Goal: Find specific fact: Find specific fact

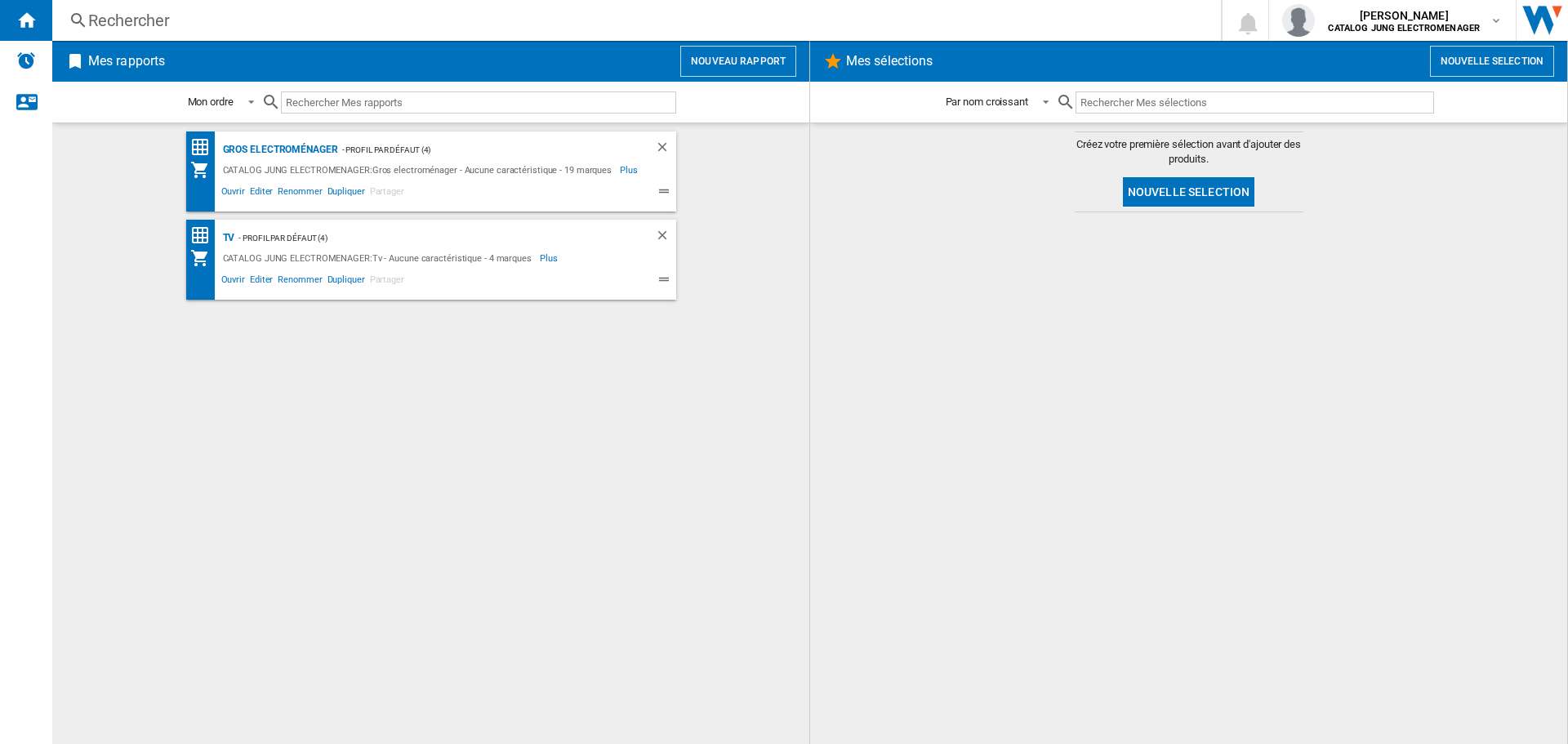
click at [242, 19] on div "Rechercher" at bounding box center [633, 20] width 1090 height 23
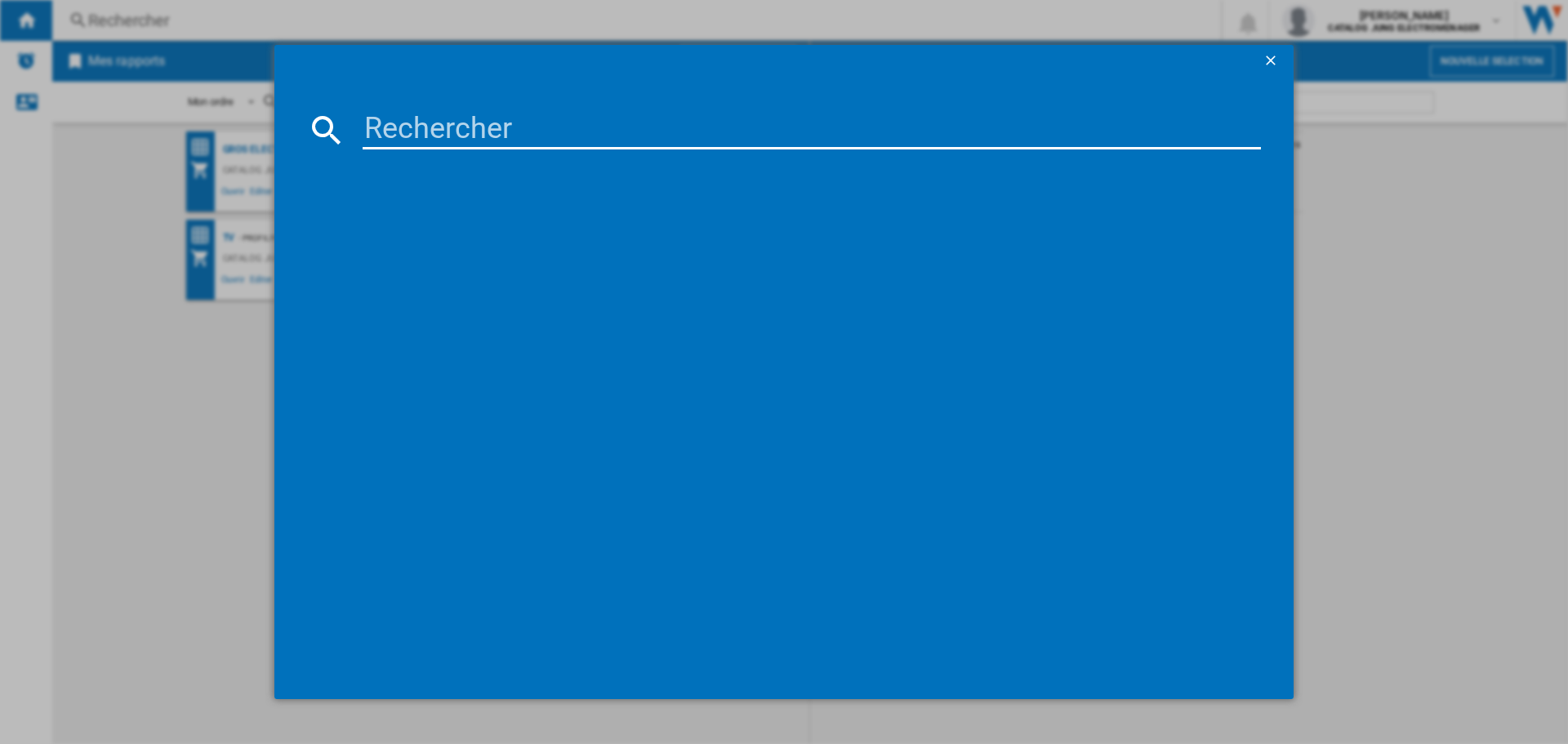
click at [486, 125] on input at bounding box center [812, 130] width 899 height 40
paste input "EW7HI6924SD"
type input "EW7HI6924SD"
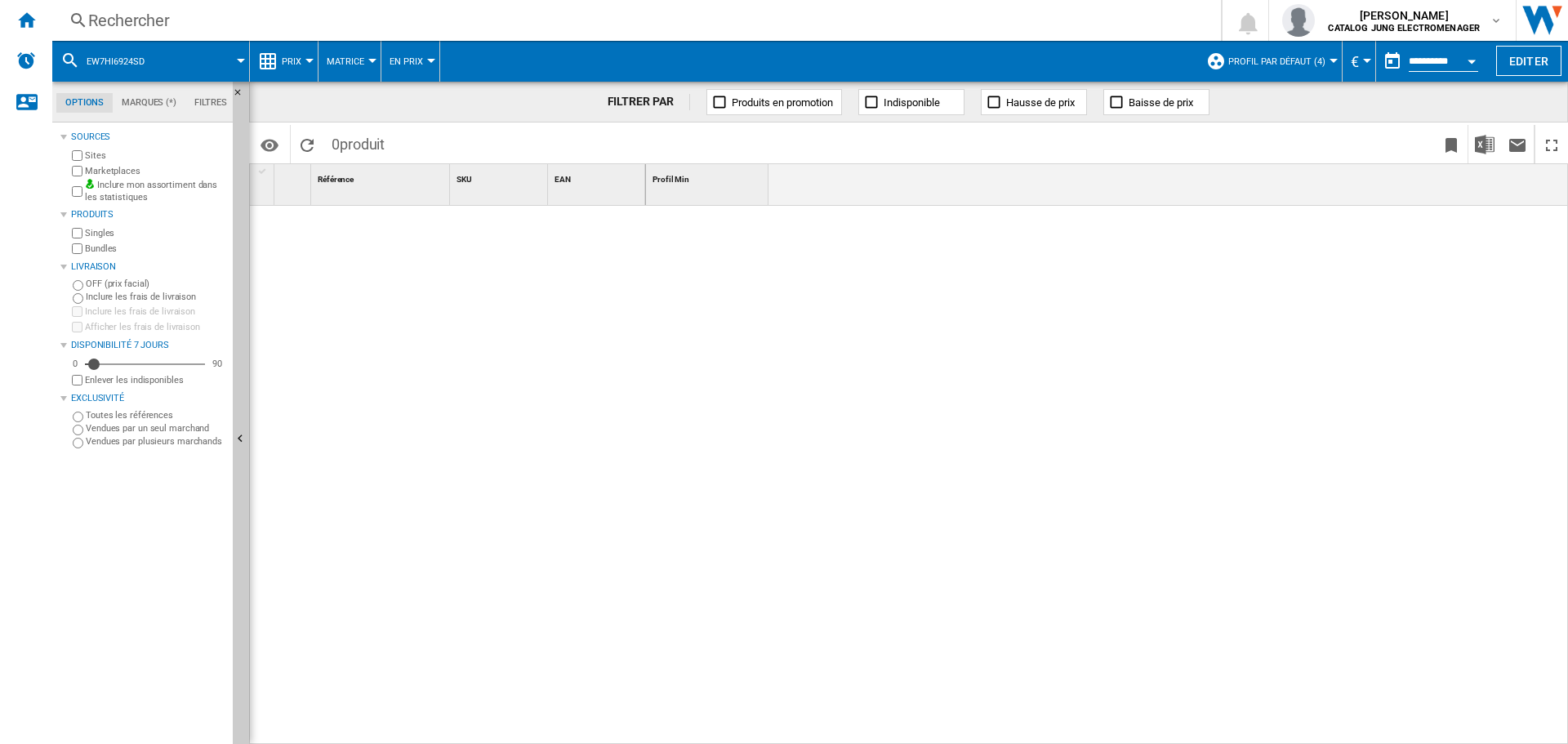
click at [236, 13] on div "Rechercher" at bounding box center [633, 20] width 1090 height 23
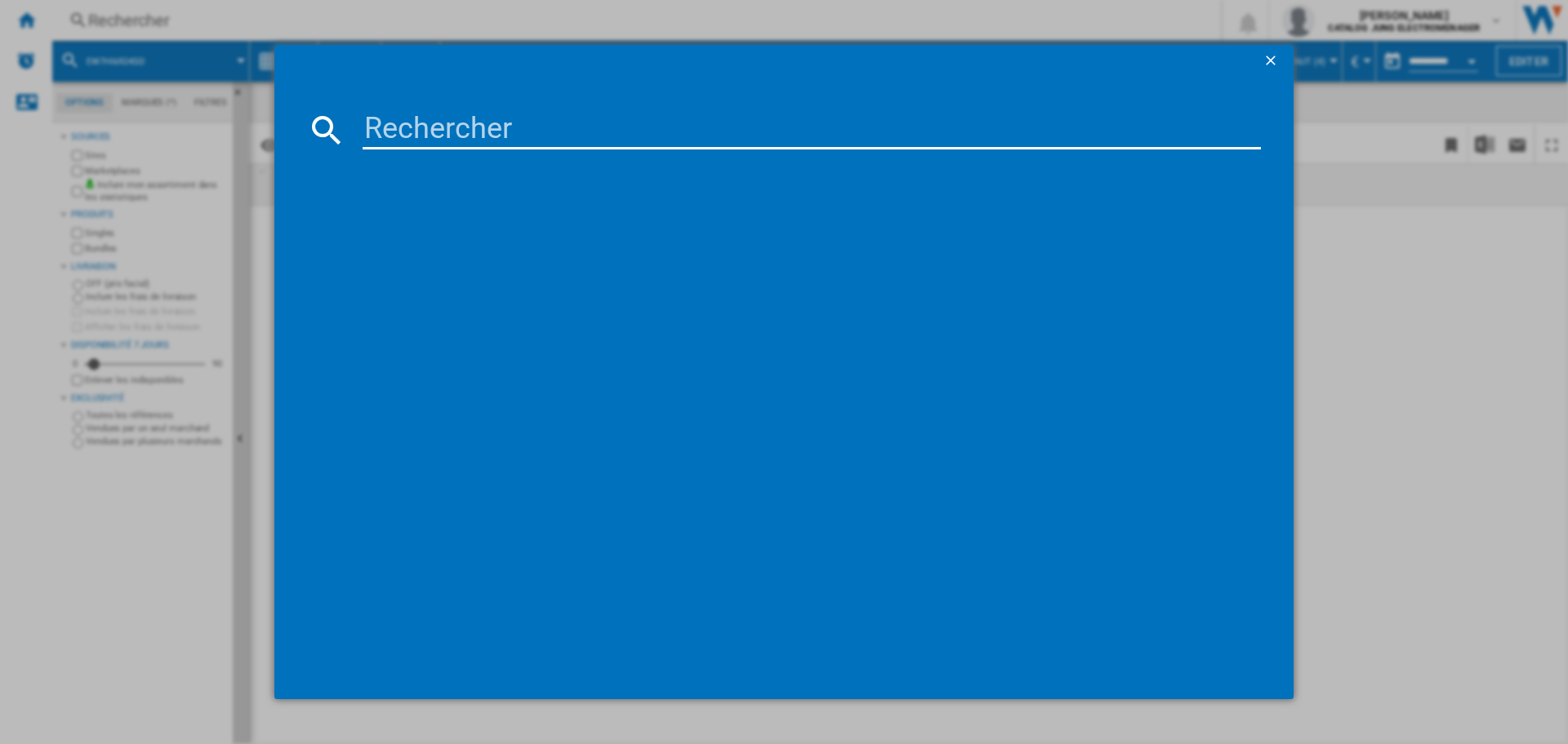
click at [465, 120] on input at bounding box center [812, 130] width 899 height 40
paste input "7333394104102"
type input "7333394104102"
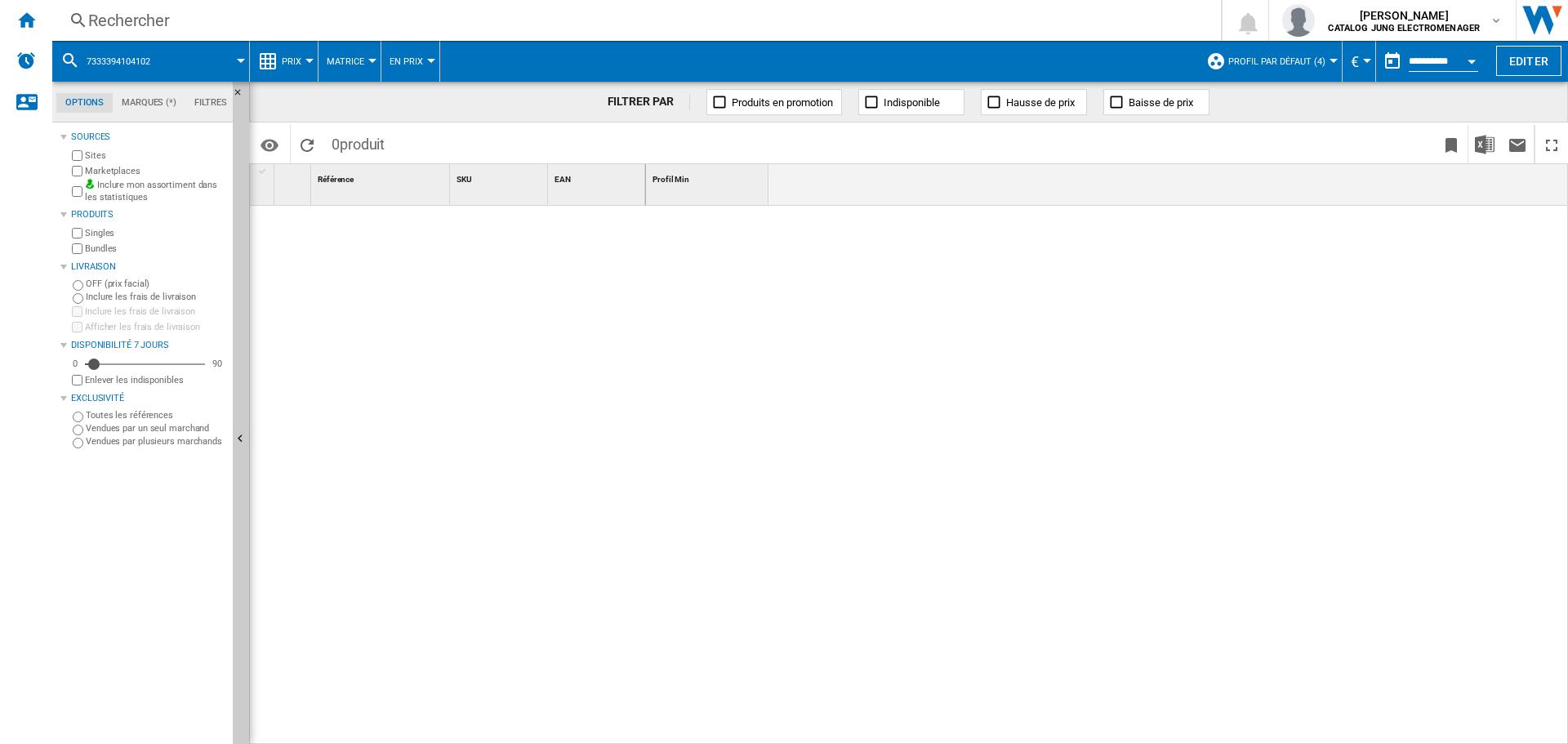
drag, startPoint x: 524, startPoint y: 364, endPoint x: 513, endPoint y: 361, distance: 11.4
click at [523, 364] on div at bounding box center [448, 470] width 396 height 530
